Goal: Information Seeking & Learning: Learn about a topic

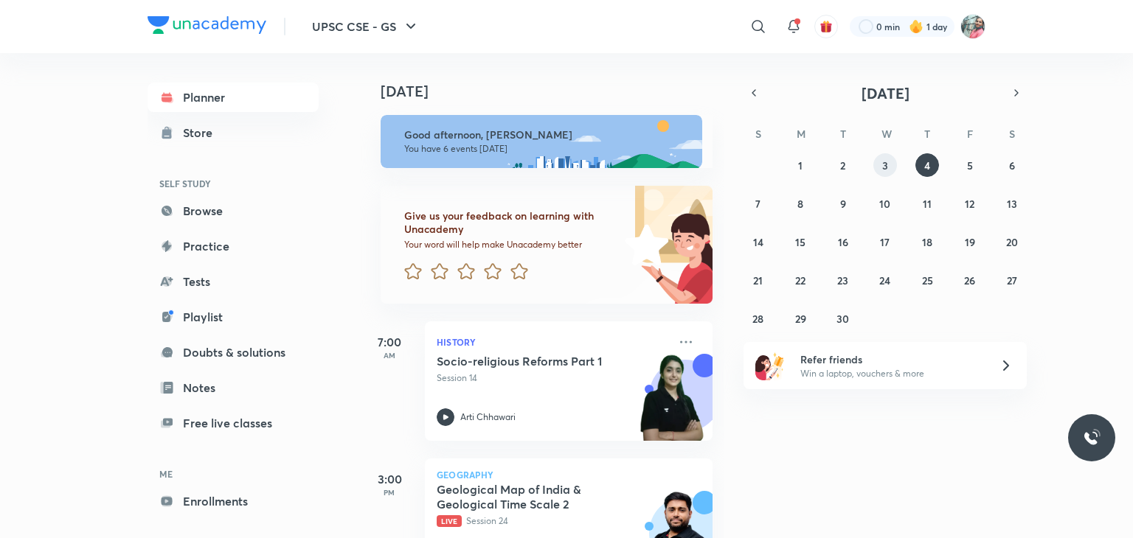
click at [886, 167] on abbr "3" at bounding box center [885, 166] width 6 height 14
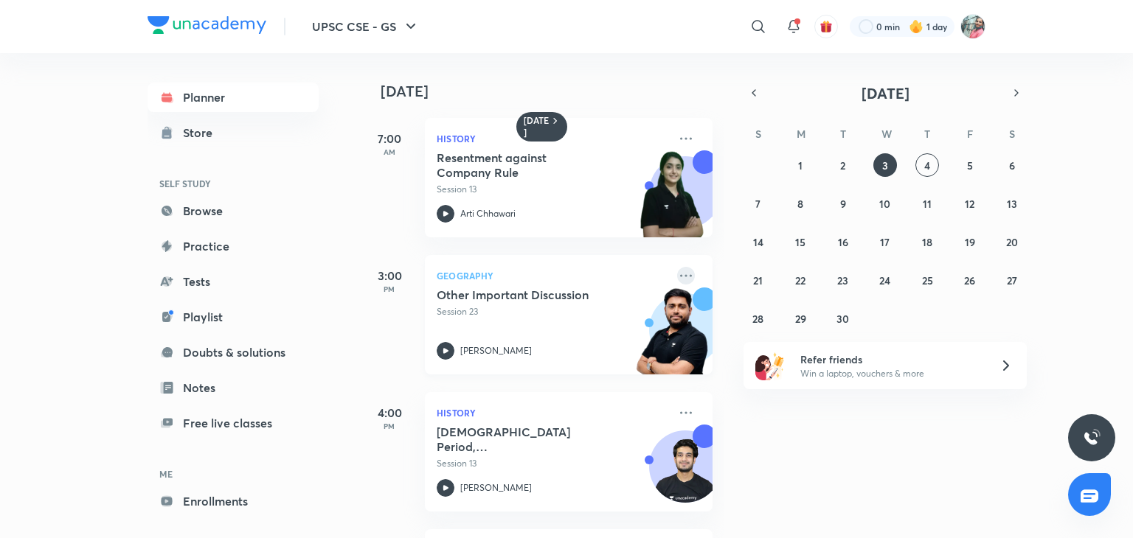
click at [677, 278] on icon at bounding box center [686, 276] width 18 height 18
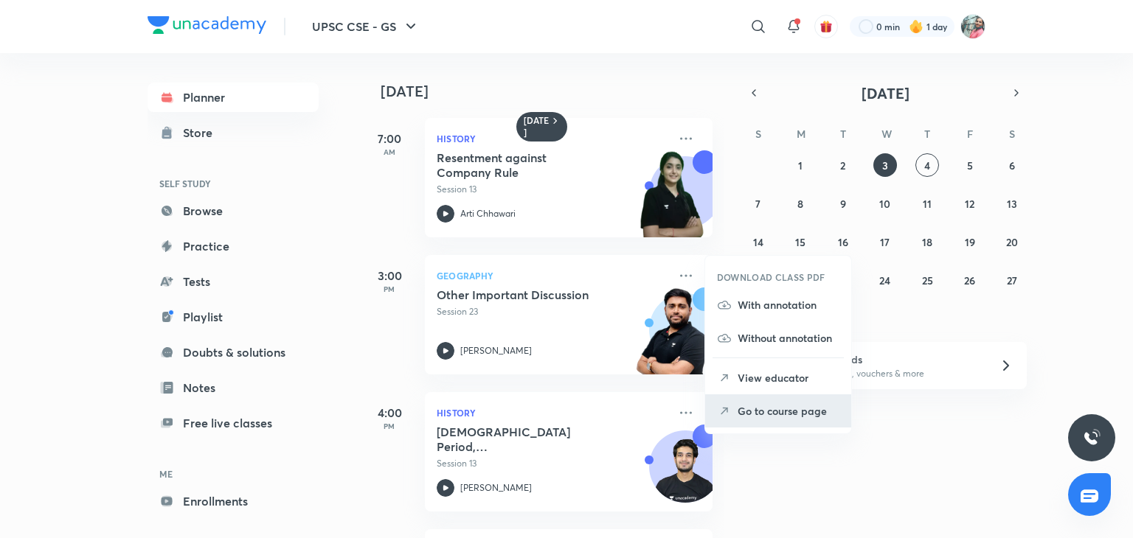
click at [768, 404] on p "Go to course page" at bounding box center [788, 410] width 102 height 15
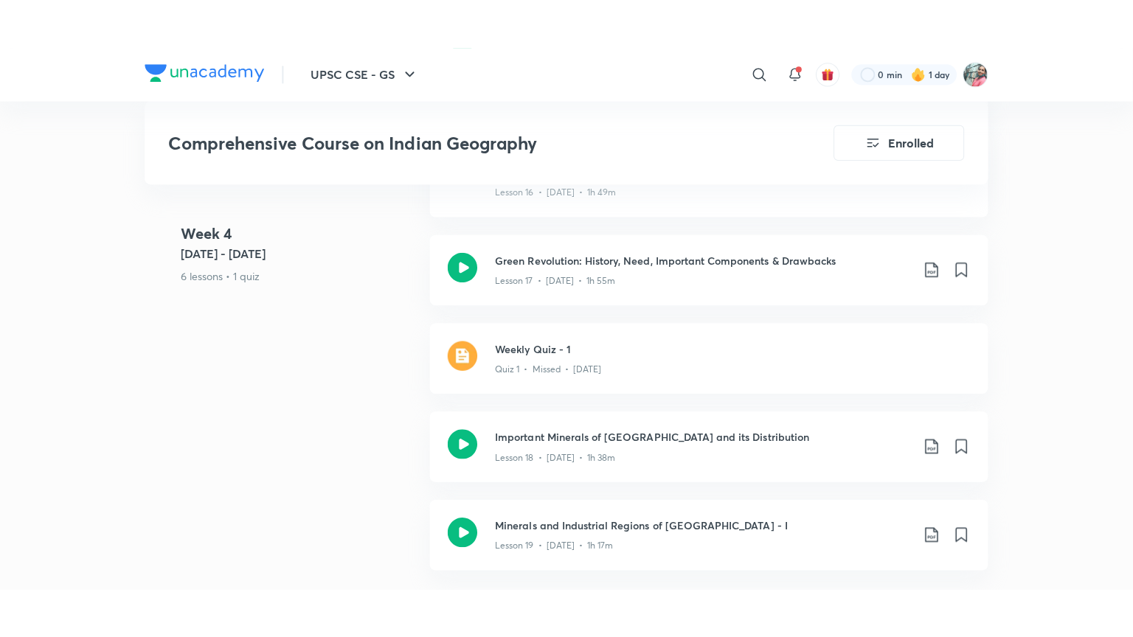
scroll to position [2474, 0]
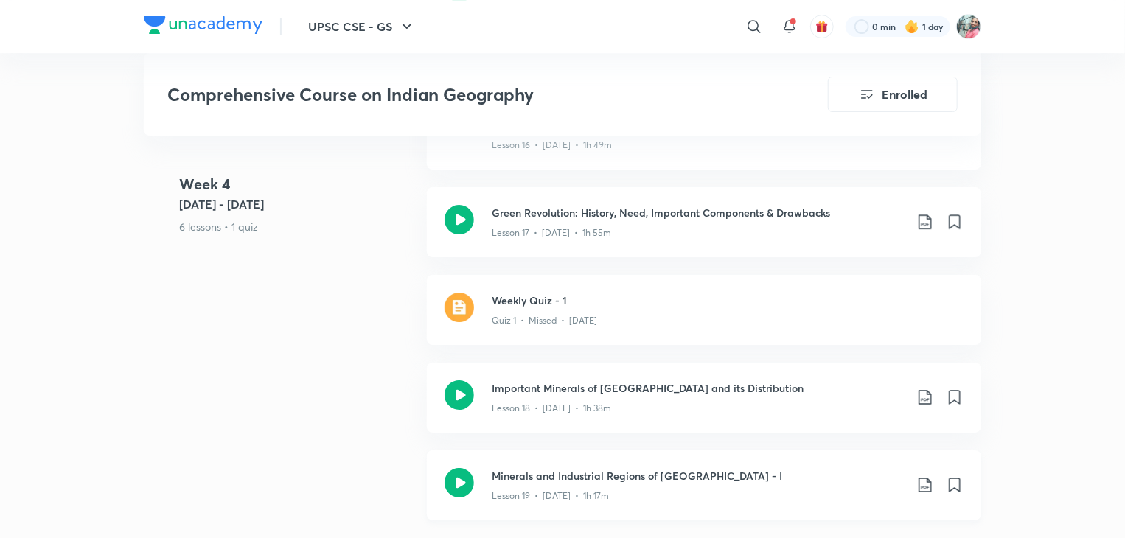
click at [570, 490] on p "Lesson 19 • [DATE] • 1h 17m" at bounding box center [550, 496] width 117 height 13
